Goal: Transaction & Acquisition: Register for event/course

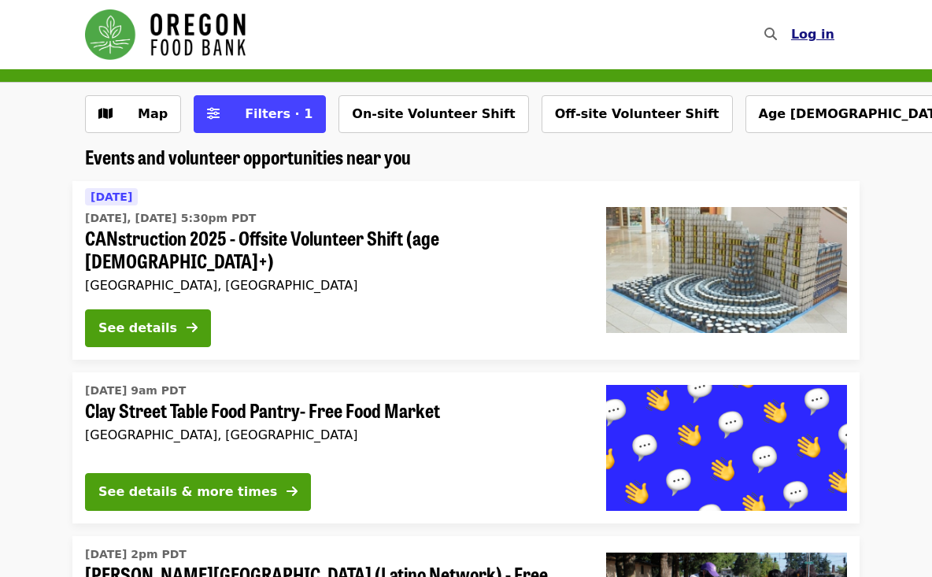
click at [814, 35] on span "Log in" at bounding box center [812, 34] width 43 height 15
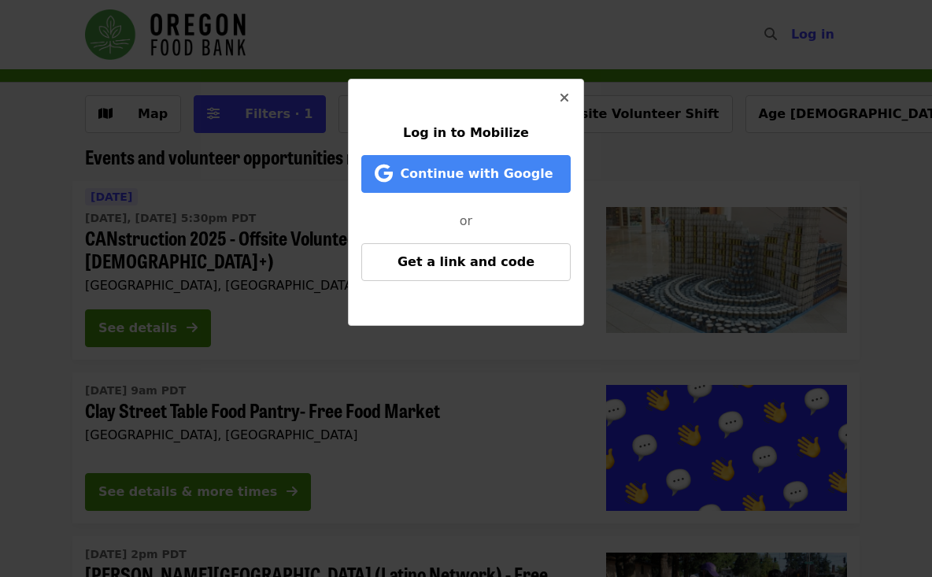
click at [490, 119] on div at bounding box center [465, 105] width 209 height 38
click at [470, 220] on span "or" at bounding box center [465, 220] width 13 height 15
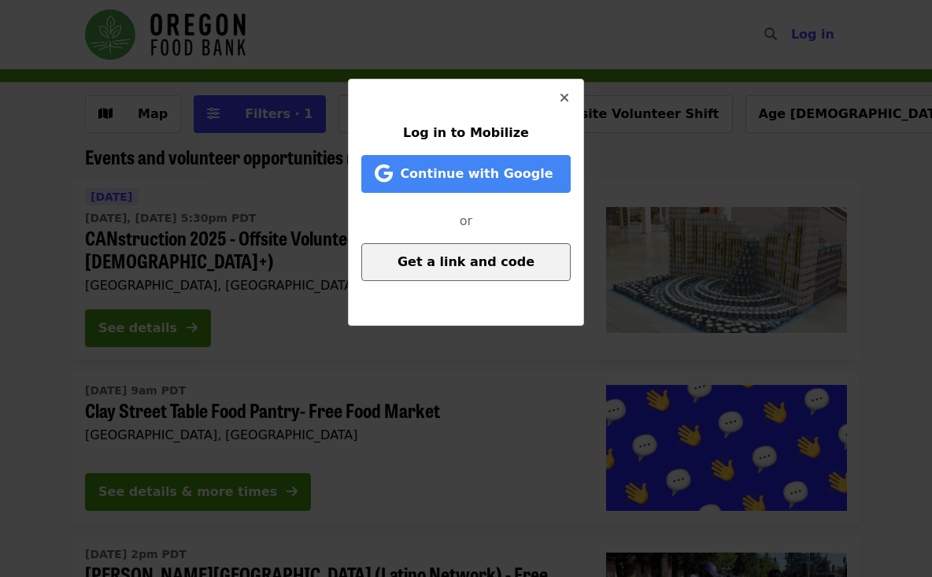
click at [485, 263] on span "Get a link and code" at bounding box center [465, 261] width 137 height 15
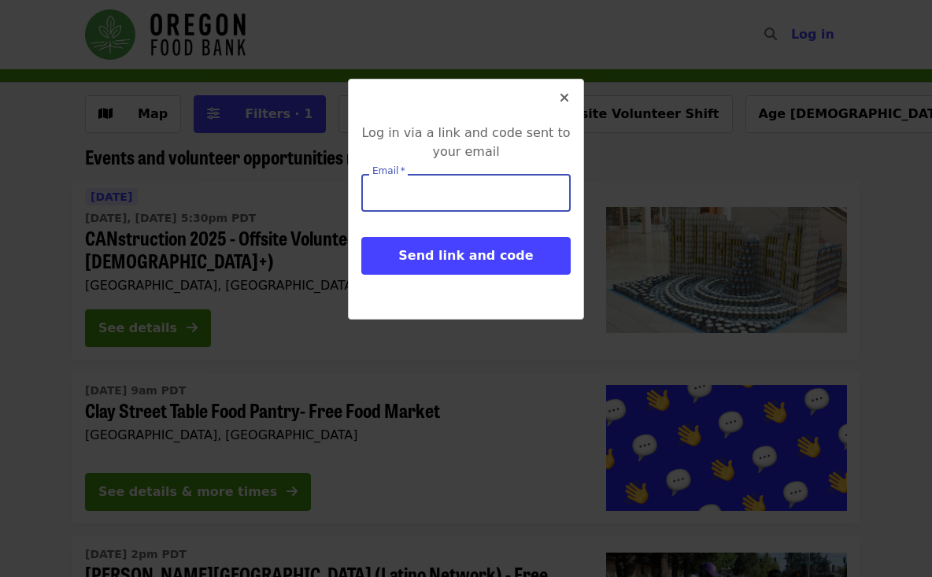
click at [416, 192] on input "Email   *" at bounding box center [465, 193] width 209 height 38
type input "**********"
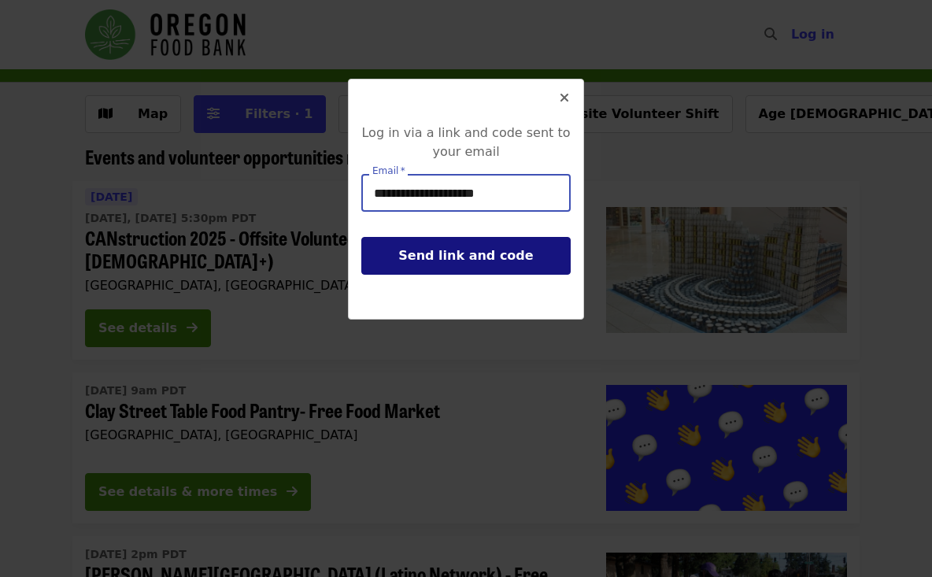
click at [490, 253] on span "Send link and code" at bounding box center [465, 255] width 135 height 15
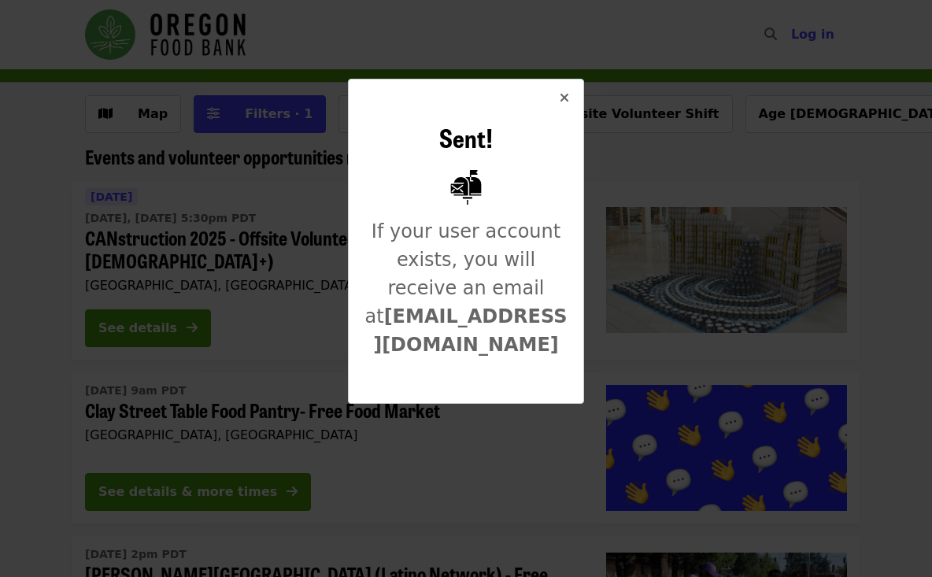
click at [562, 99] on icon "times icon" at bounding box center [563, 97] width 9 height 15
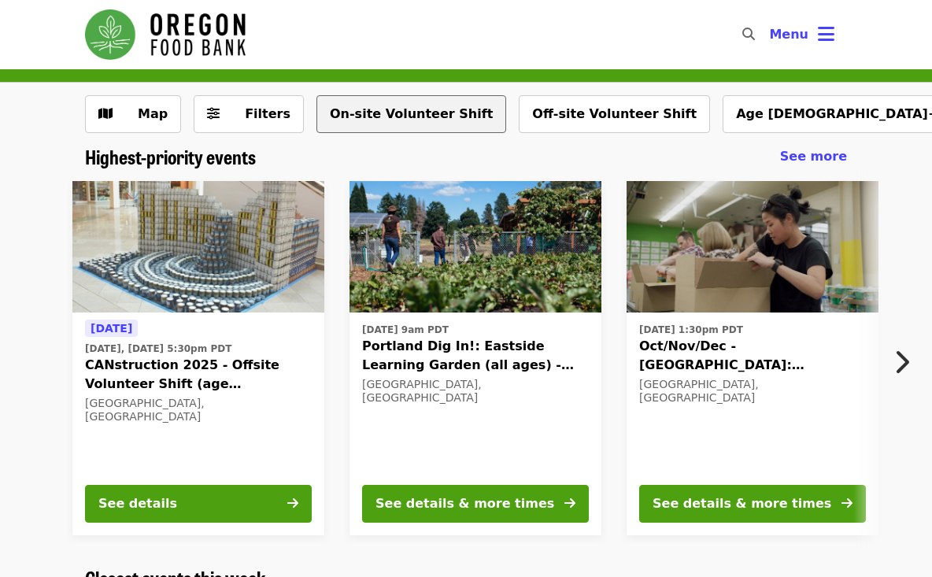
click at [418, 107] on button "On-site Volunteer Shift" at bounding box center [411, 114] width 190 height 38
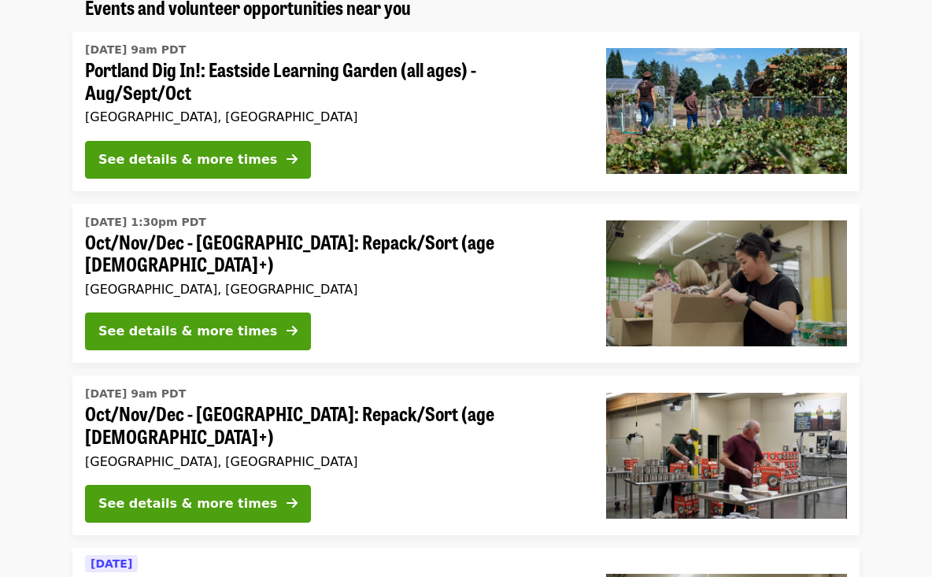
scroll to position [155, 0]
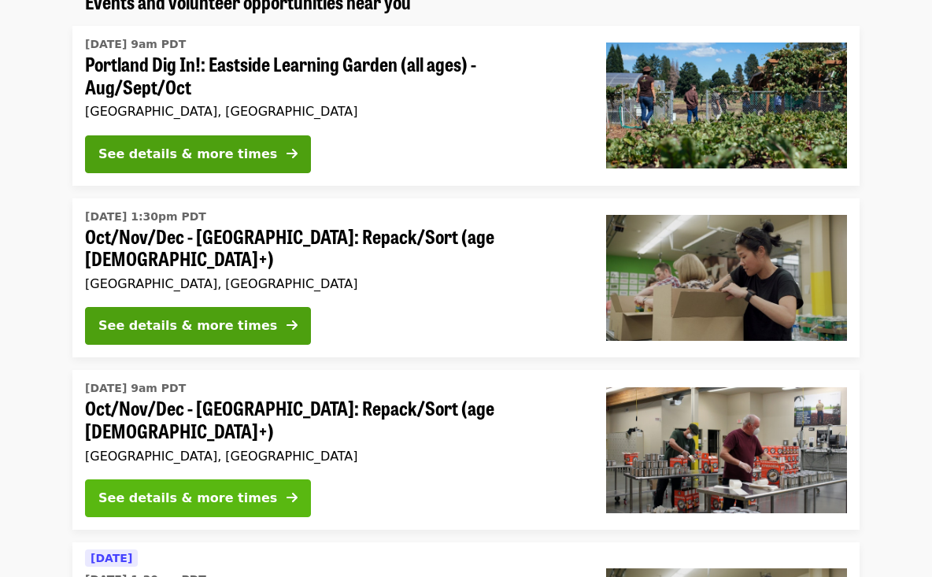
click at [196, 489] on div "See details & more times" at bounding box center [187, 498] width 179 height 19
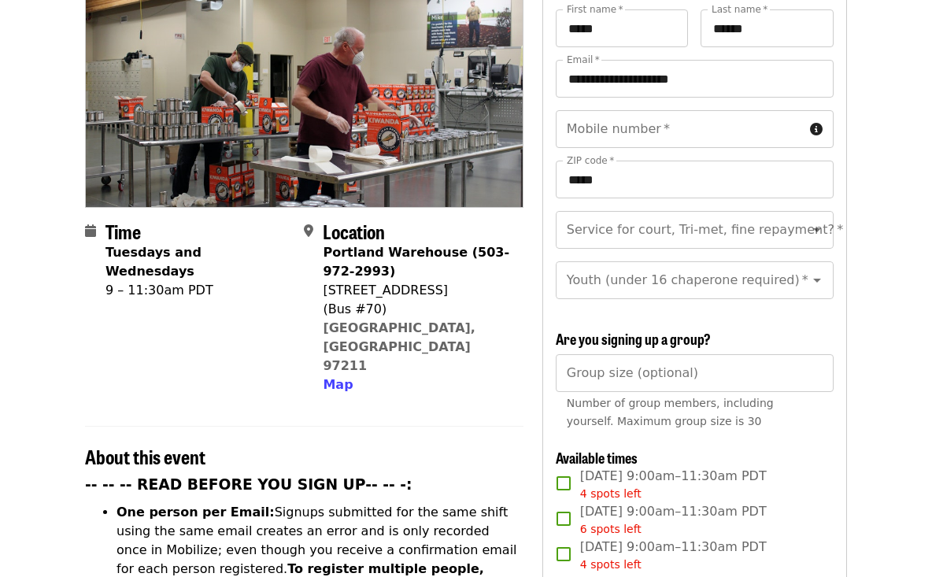
scroll to position [174, 0]
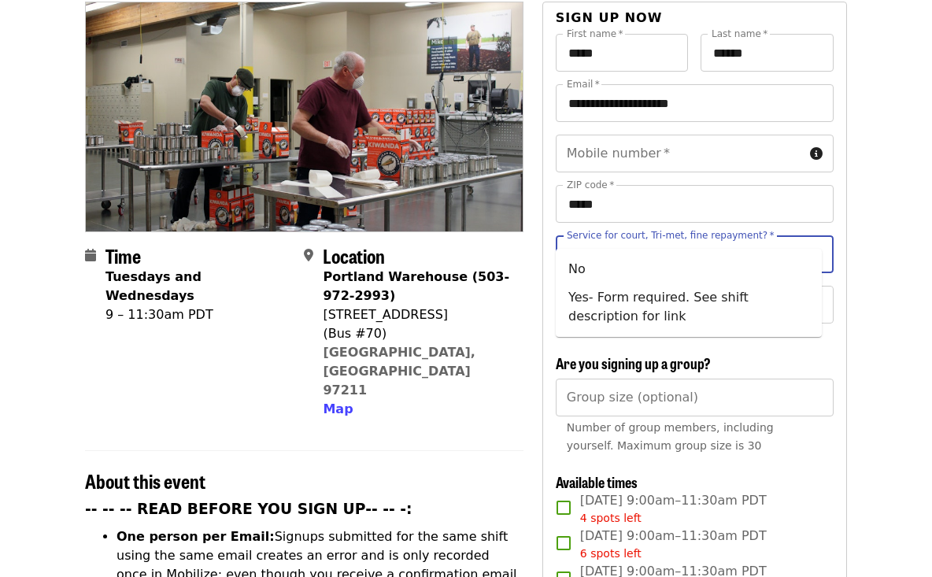
click at [666, 239] on input "Service for court, Tri-met, fine repayment?   *" at bounding box center [675, 254] width 214 height 30
click at [592, 275] on li "No" at bounding box center [688, 269] width 266 height 28
type input "**"
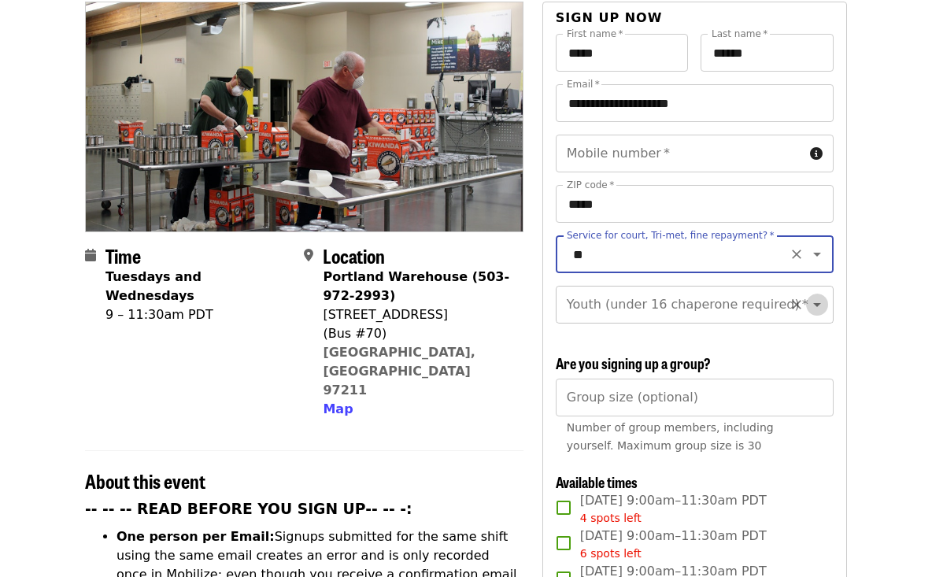
click at [807, 295] on icon "Open" at bounding box center [816, 304] width 19 height 19
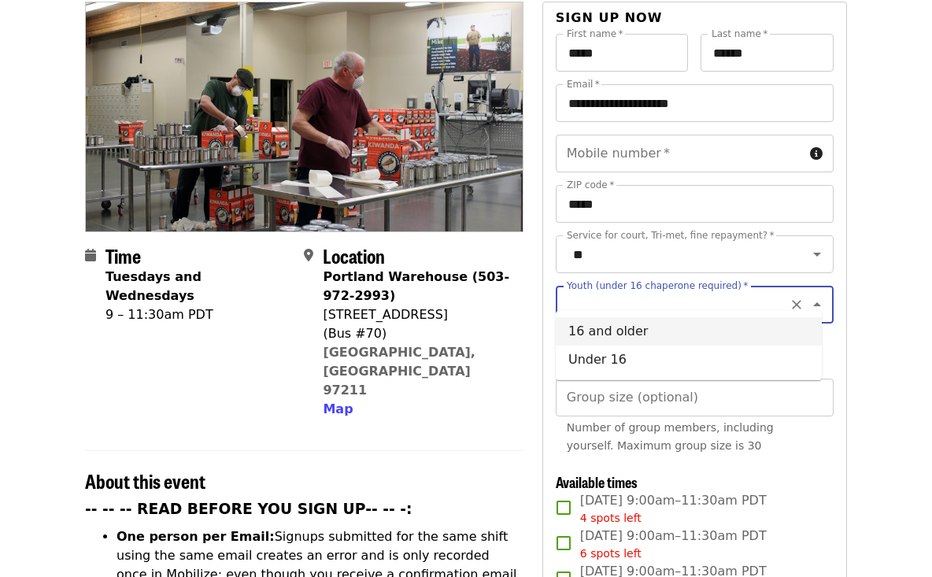
click at [666, 337] on li "16 and older" at bounding box center [688, 331] width 266 height 28
type input "**********"
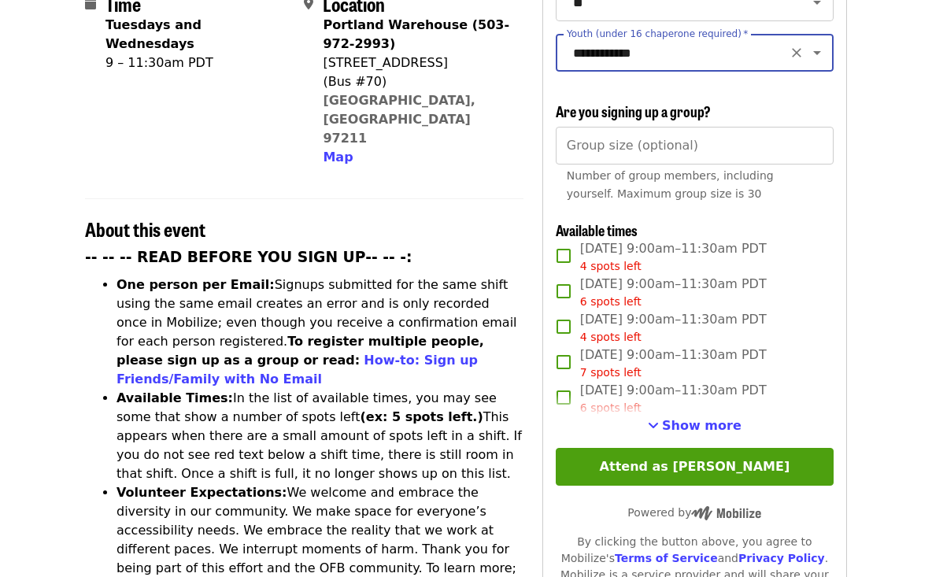
scroll to position [436, 0]
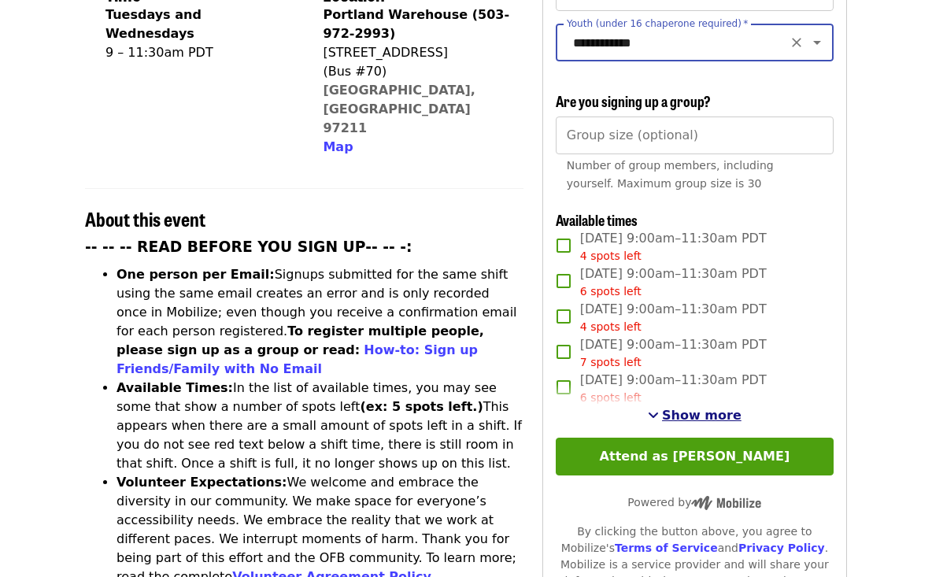
click at [688, 408] on span "Show more" at bounding box center [701, 415] width 79 height 15
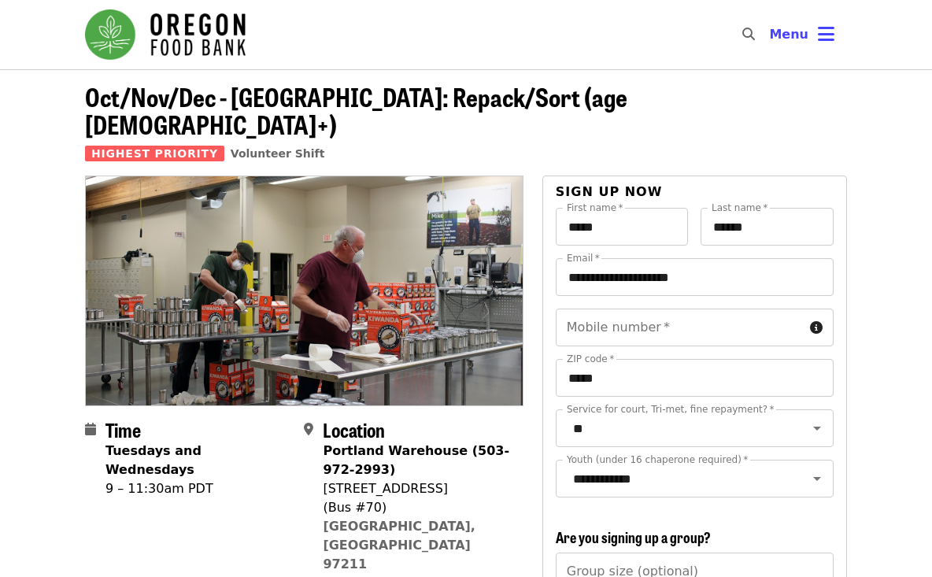
scroll to position [0, 0]
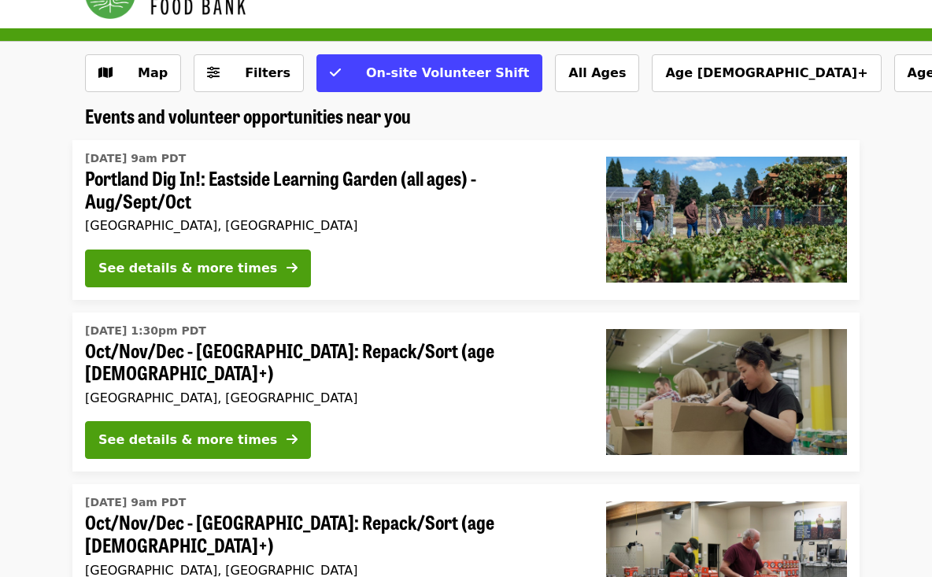
scroll to position [36, 0]
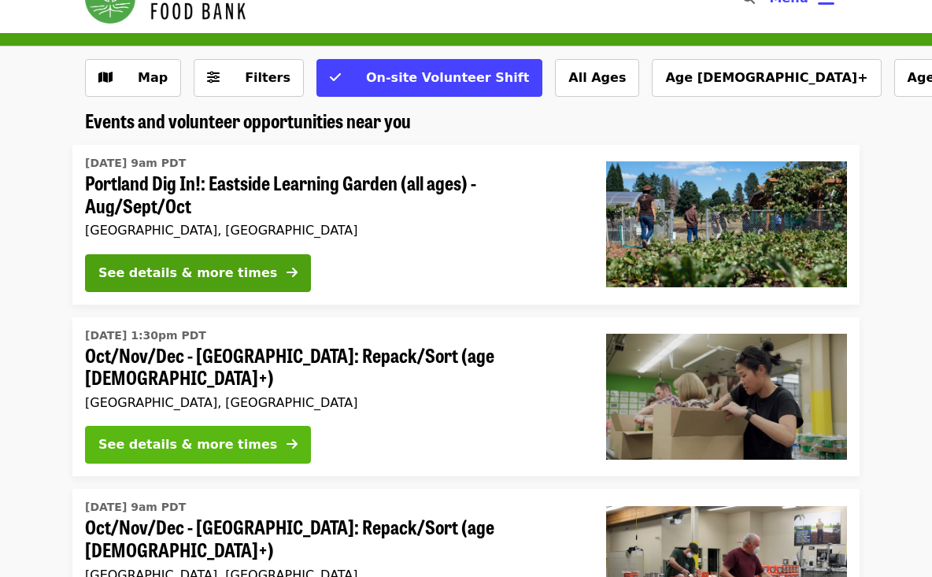
click at [206, 435] on div "See details & more times" at bounding box center [187, 444] width 179 height 19
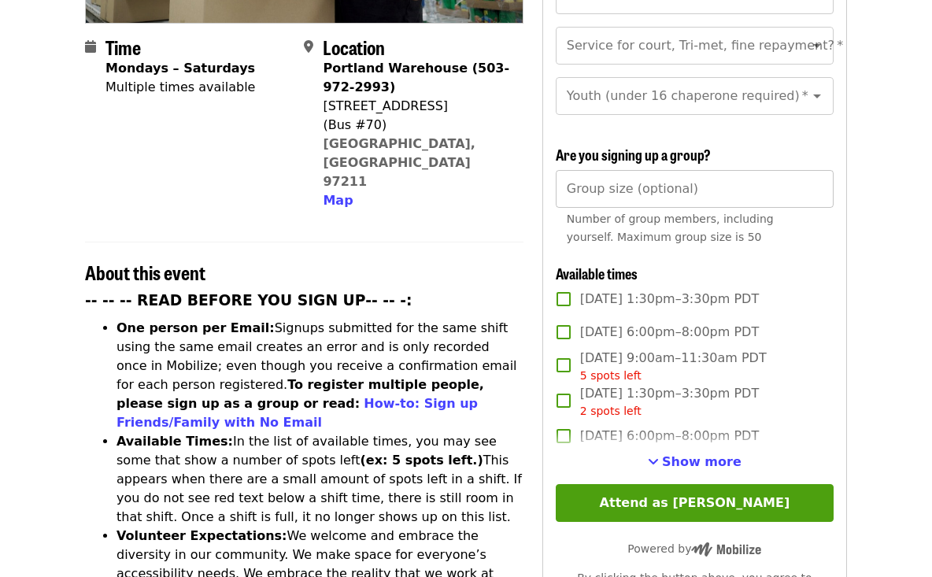
scroll to position [389, 0]
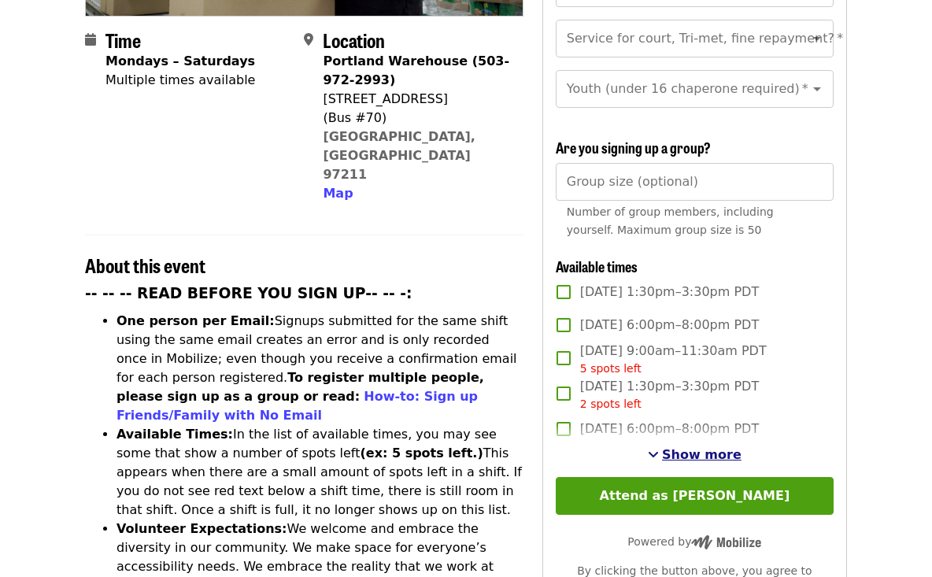
click at [701, 447] on span "Show more" at bounding box center [701, 454] width 79 height 15
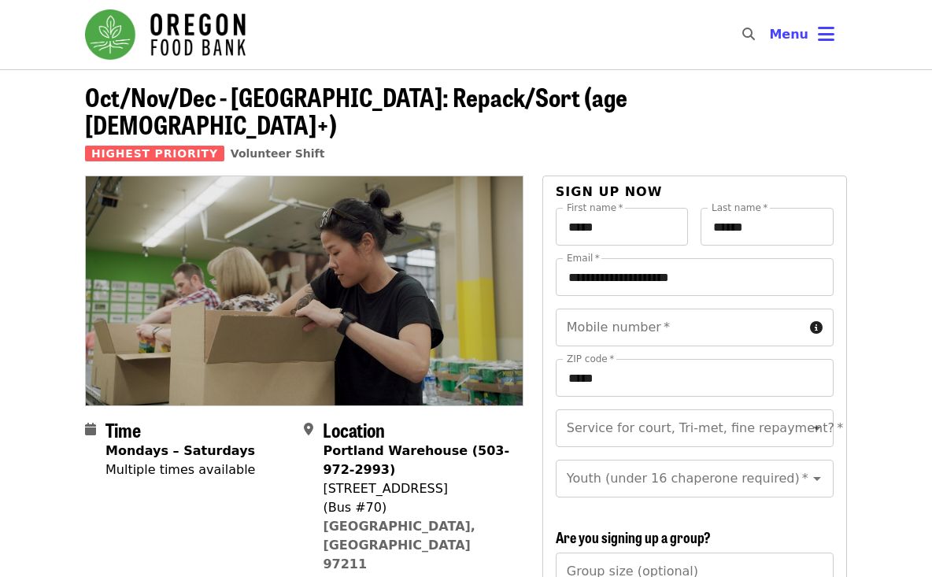
scroll to position [0, 0]
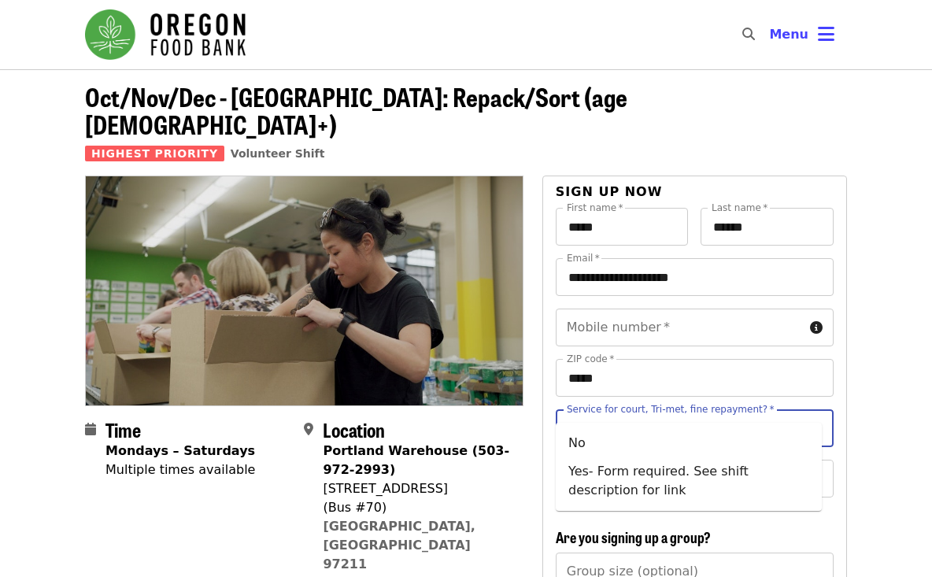
click at [670, 413] on input "Service for court, Tri-met, fine repayment?   *" at bounding box center [675, 428] width 214 height 30
click at [578, 446] on li "No" at bounding box center [688, 443] width 266 height 28
type input "**"
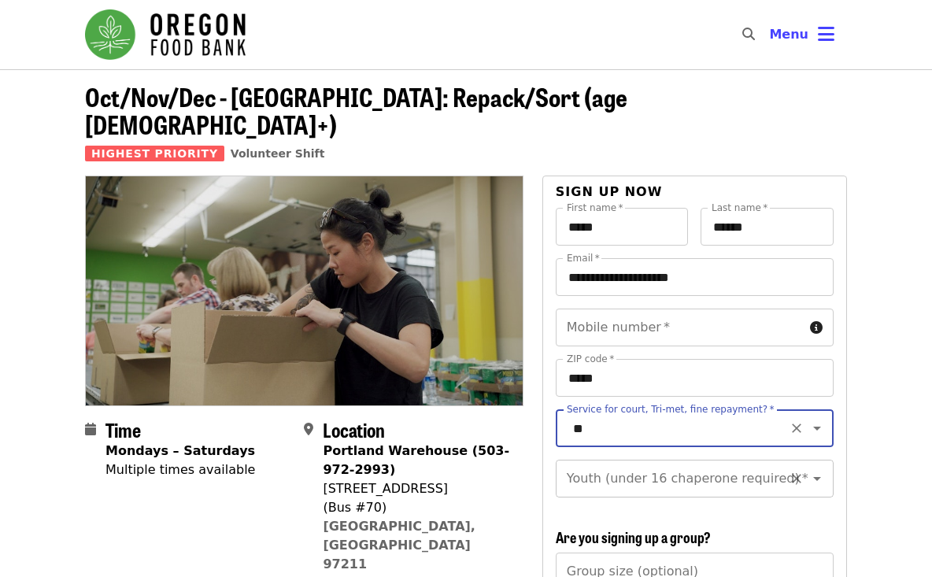
click at [807, 469] on icon "Open" at bounding box center [816, 478] width 19 height 19
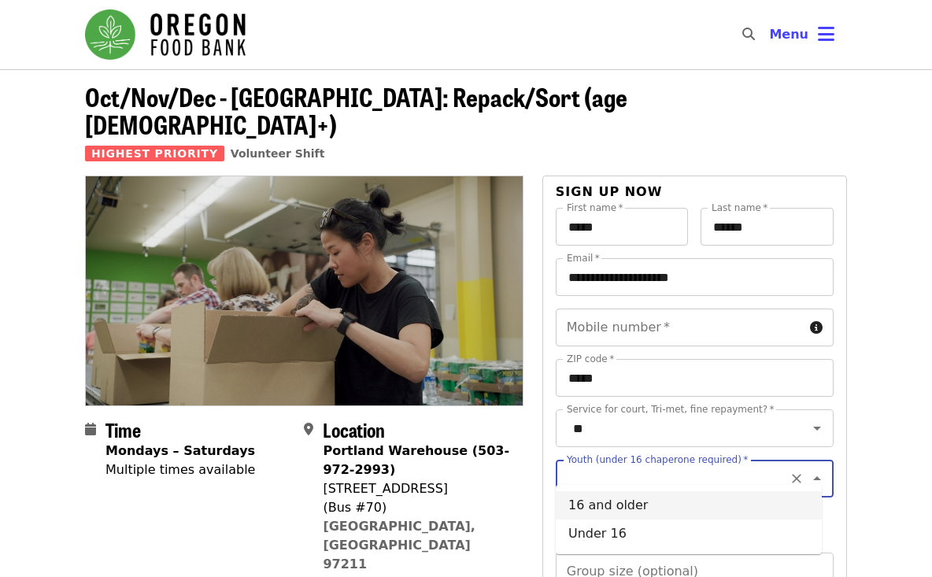
click at [645, 508] on li "16 and older" at bounding box center [688, 505] width 266 height 28
type input "**********"
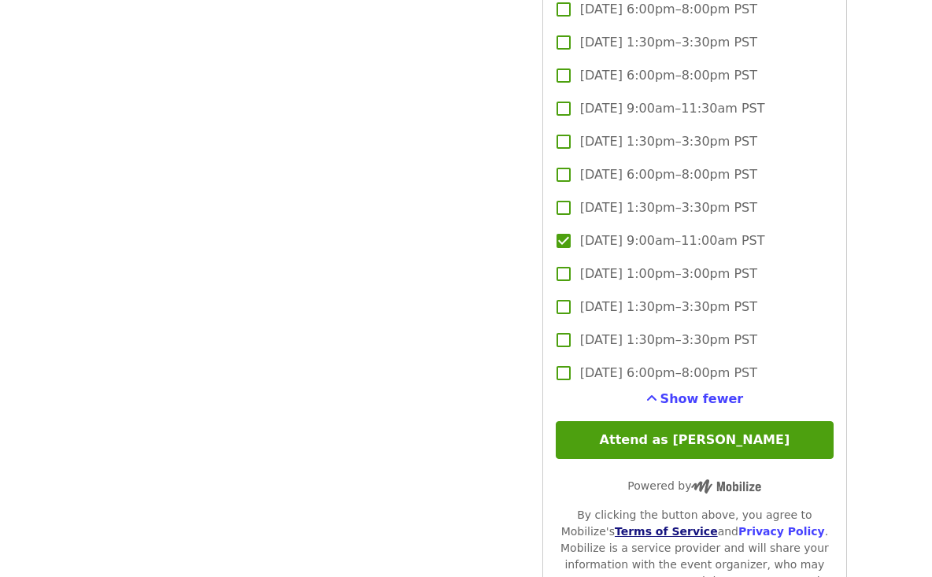
scroll to position [3961, 0]
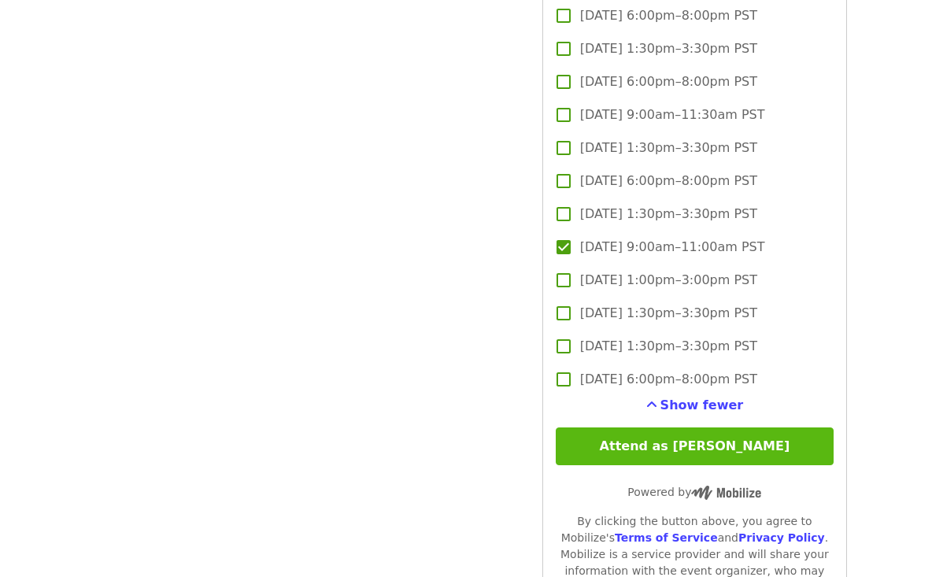
click at [703, 448] on button "Attend as [PERSON_NAME]" at bounding box center [694, 446] width 278 height 38
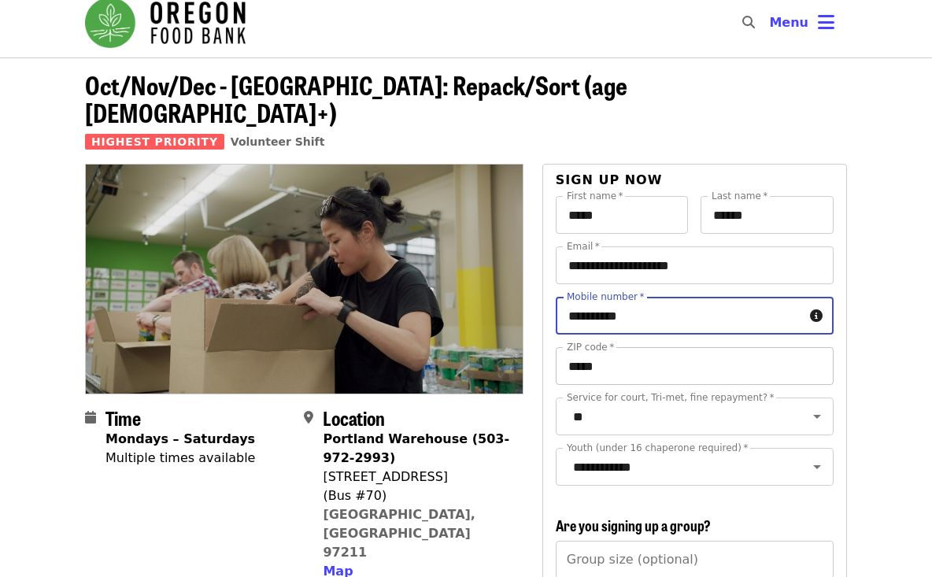
type input "**********"
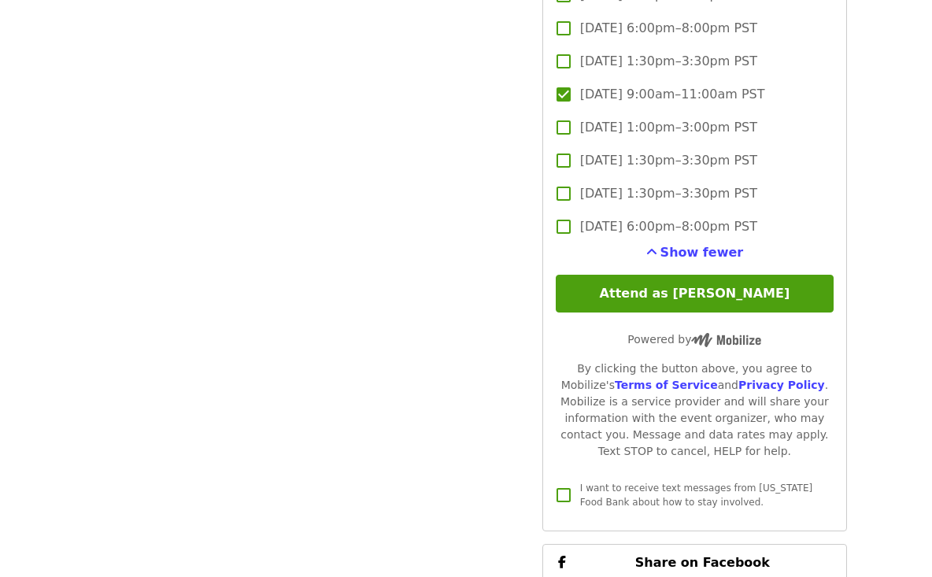
scroll to position [4113, 0]
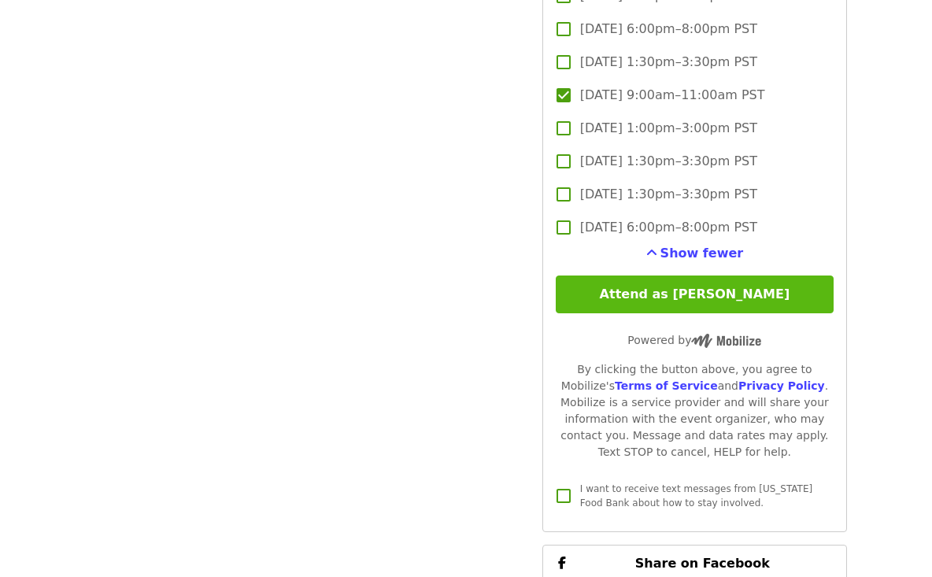
click at [699, 289] on button "Attend as [PERSON_NAME]" at bounding box center [694, 294] width 278 height 38
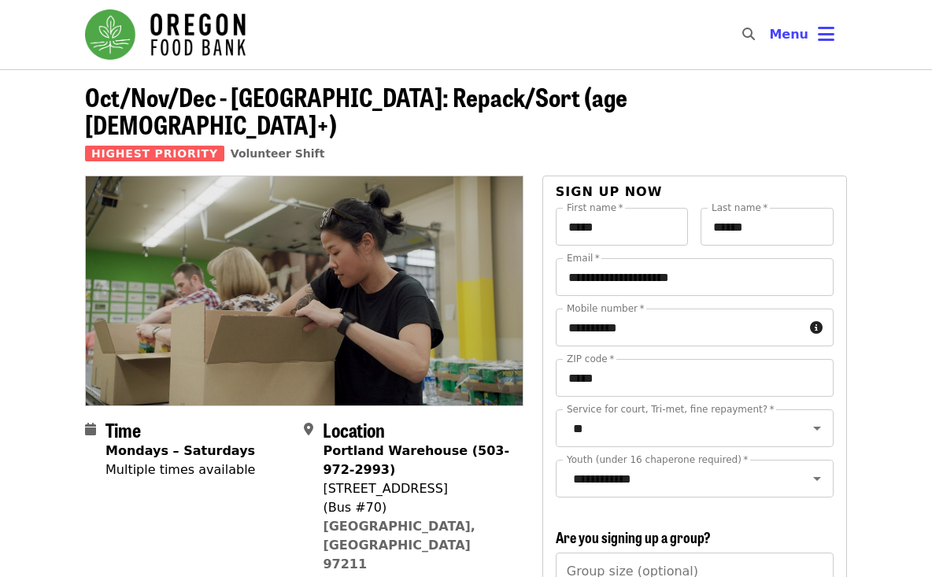
scroll to position [0, 0]
click at [829, 36] on icon "bars icon" at bounding box center [825, 34] width 17 height 23
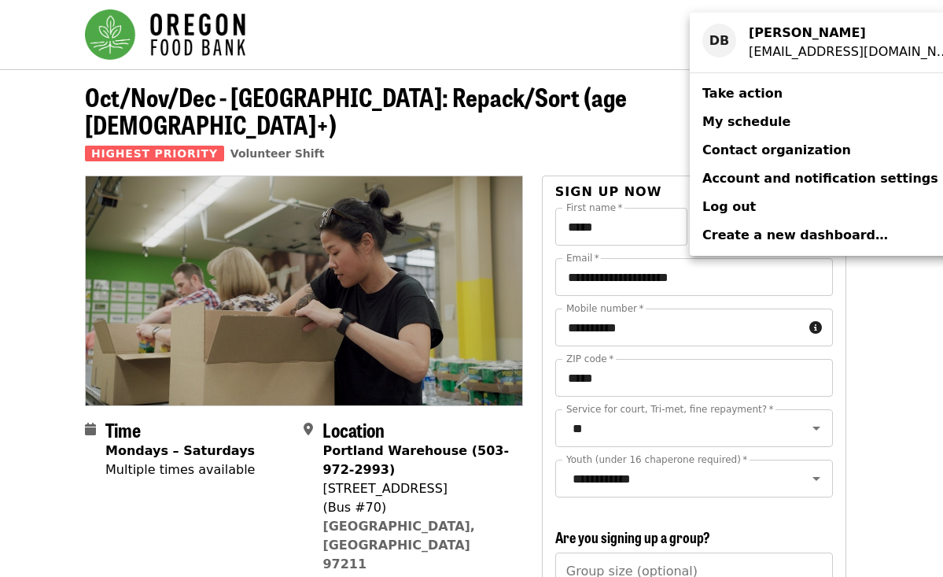
click at [757, 123] on span "My schedule" at bounding box center [747, 121] width 88 height 15
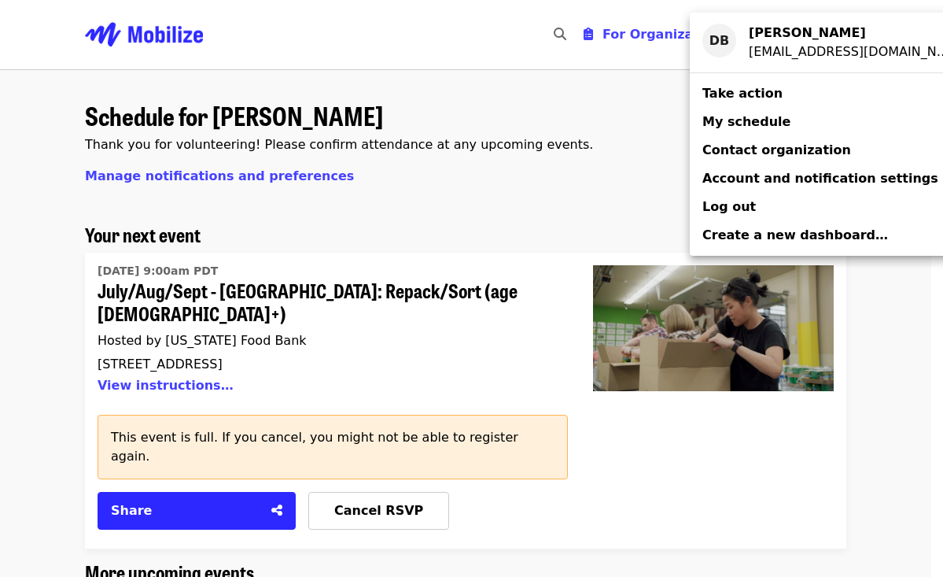
click at [445, 181] on div "Account menu" at bounding box center [471, 288] width 943 height 577
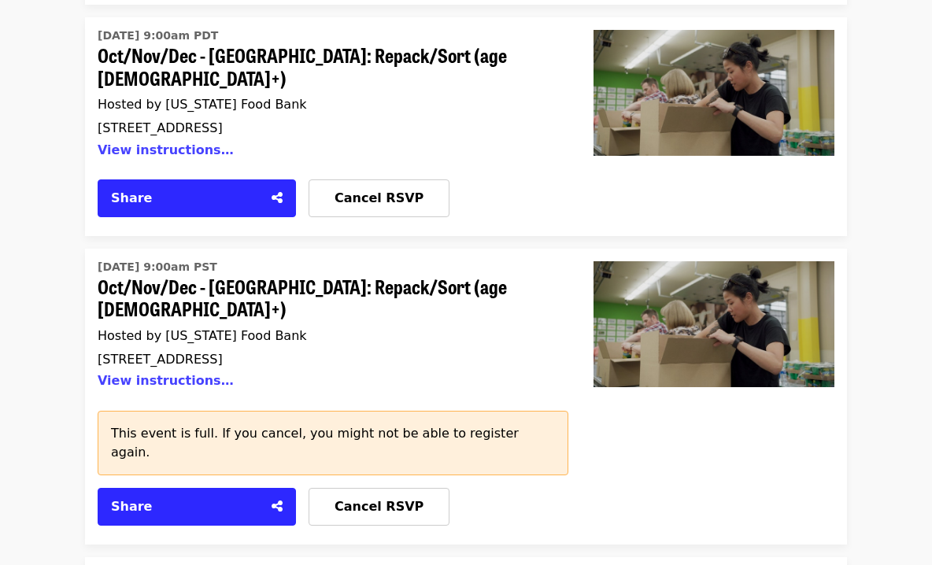
scroll to position [878, 0]
